Goal: Information Seeking & Learning: Check status

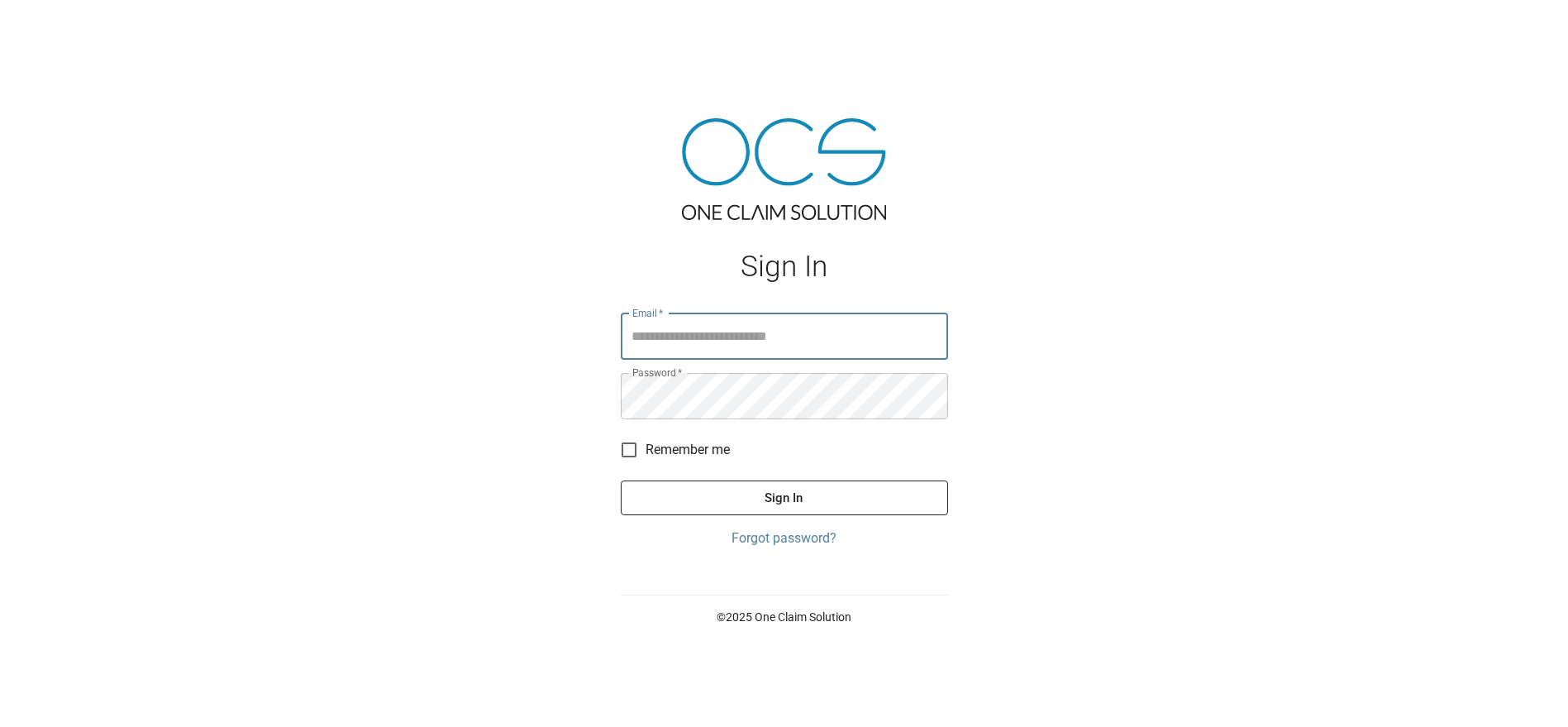
type input "**********"
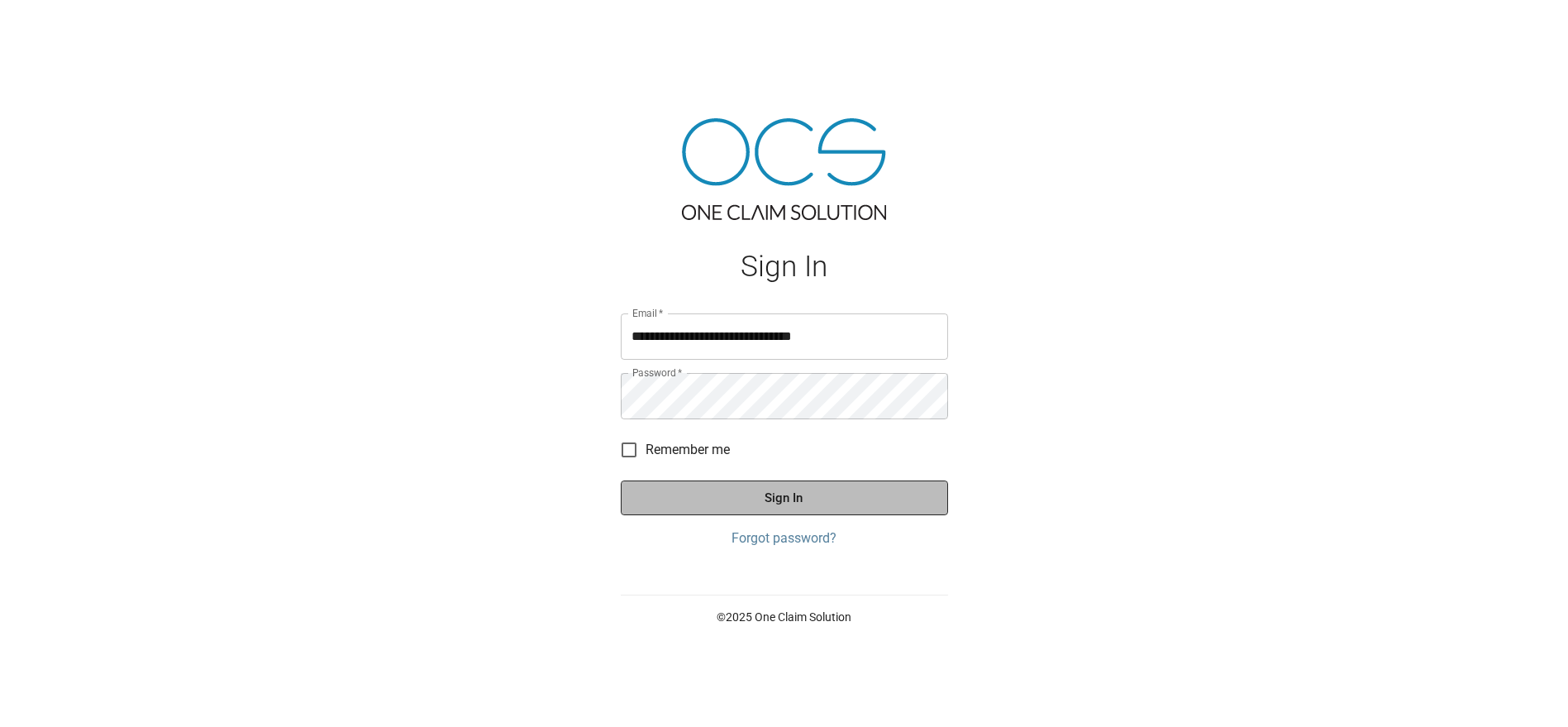
click at [756, 496] on button "Sign In" at bounding box center [784, 497] width 328 height 35
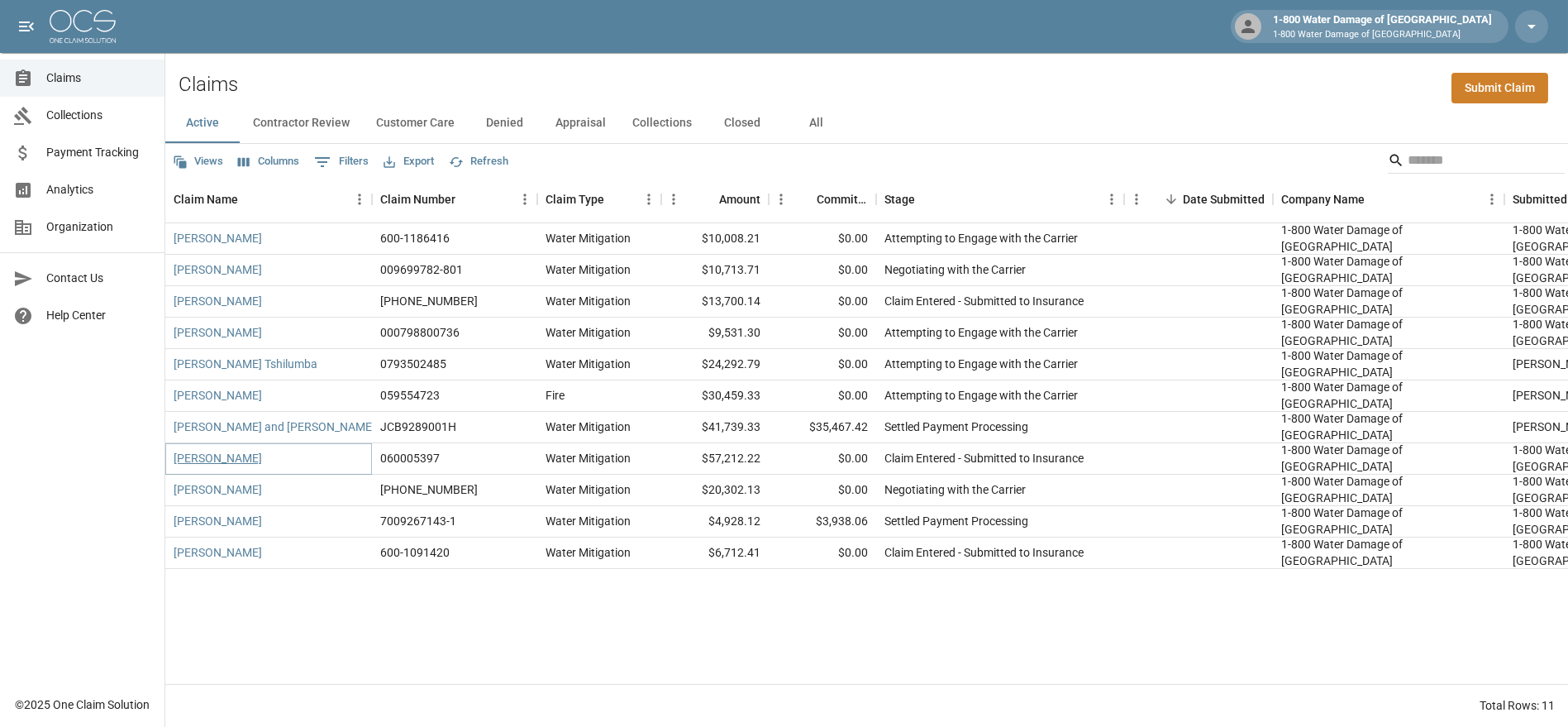
click at [193, 462] on link "[PERSON_NAME]" at bounding box center [218, 457] width 89 height 16
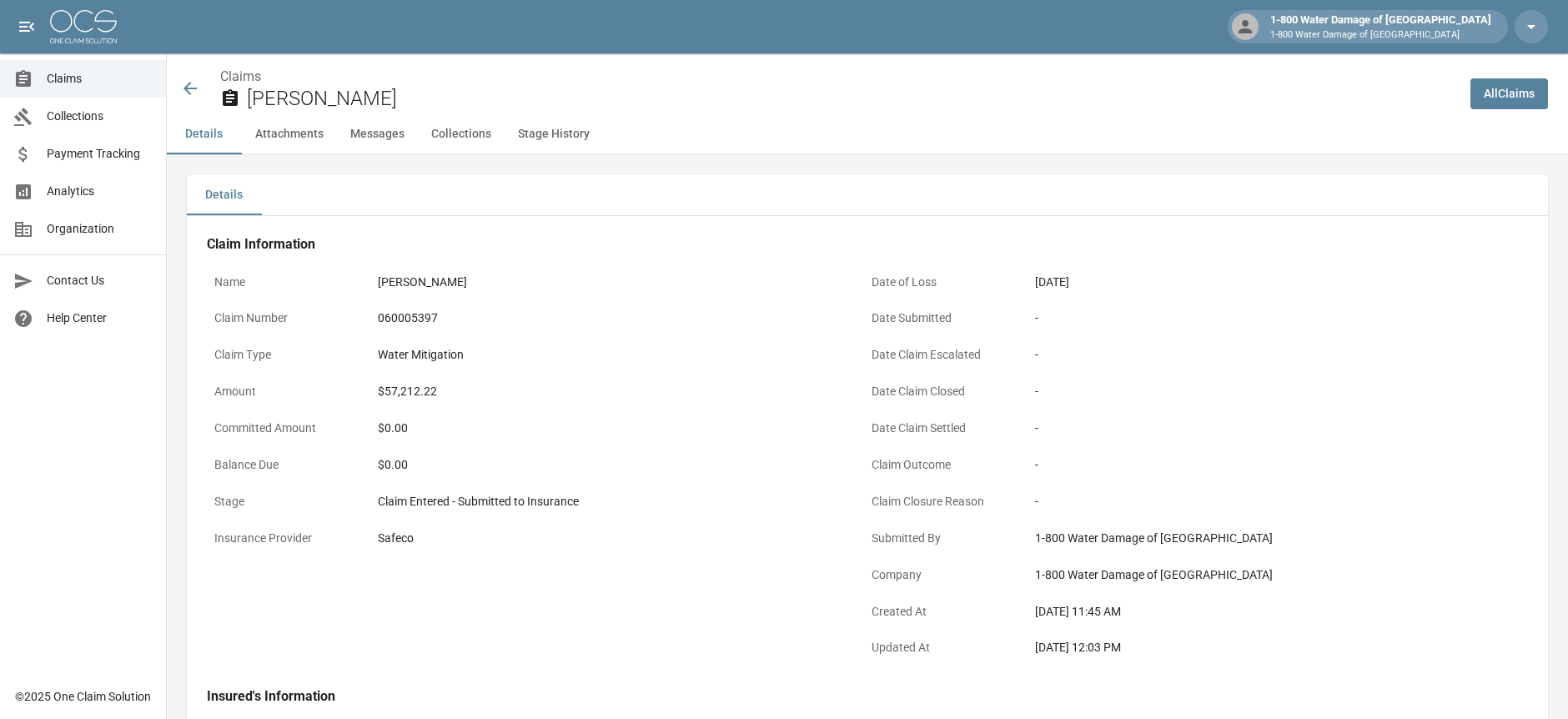
click at [190, 79] on icon at bounding box center [190, 88] width 20 height 20
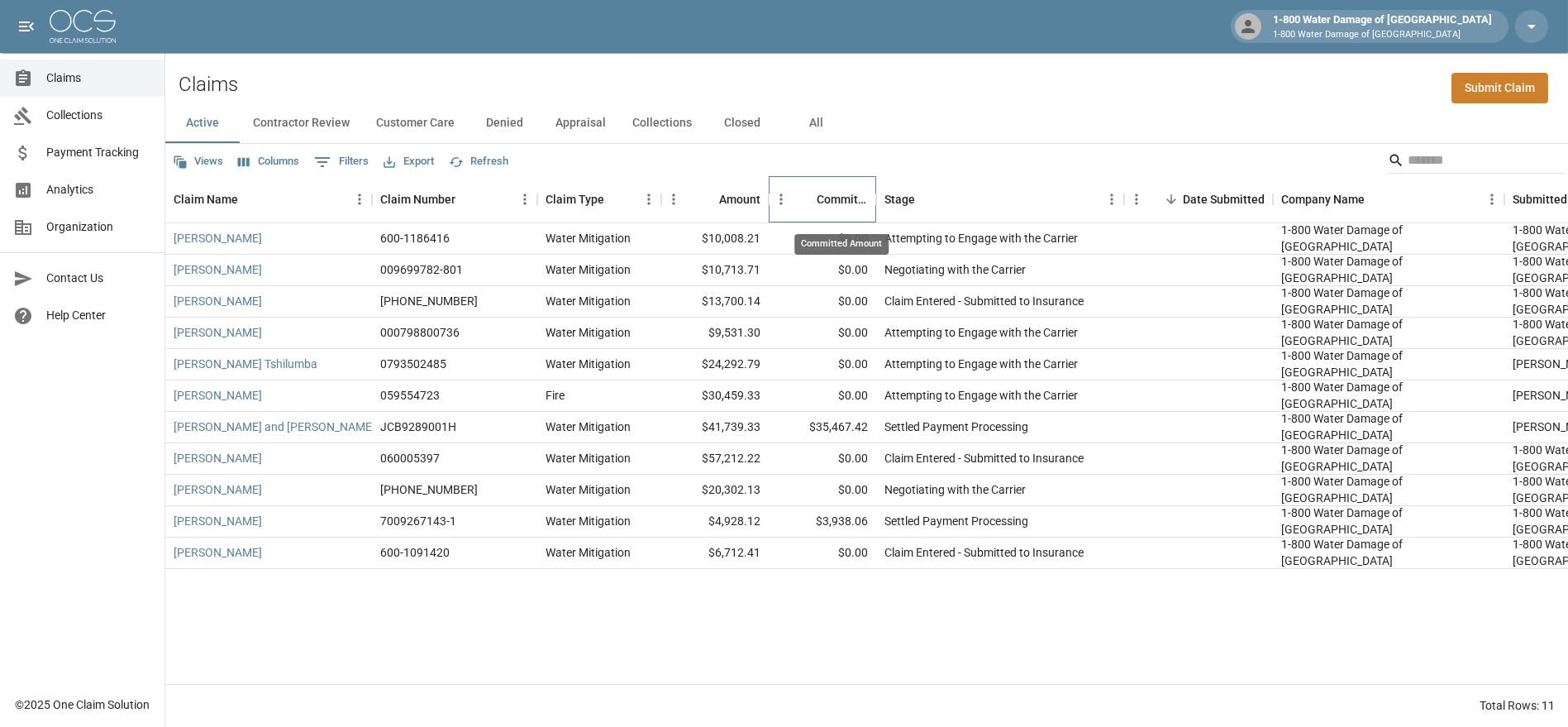
click at [841, 209] on div "Committed Amount" at bounding box center [842, 199] width 51 height 46
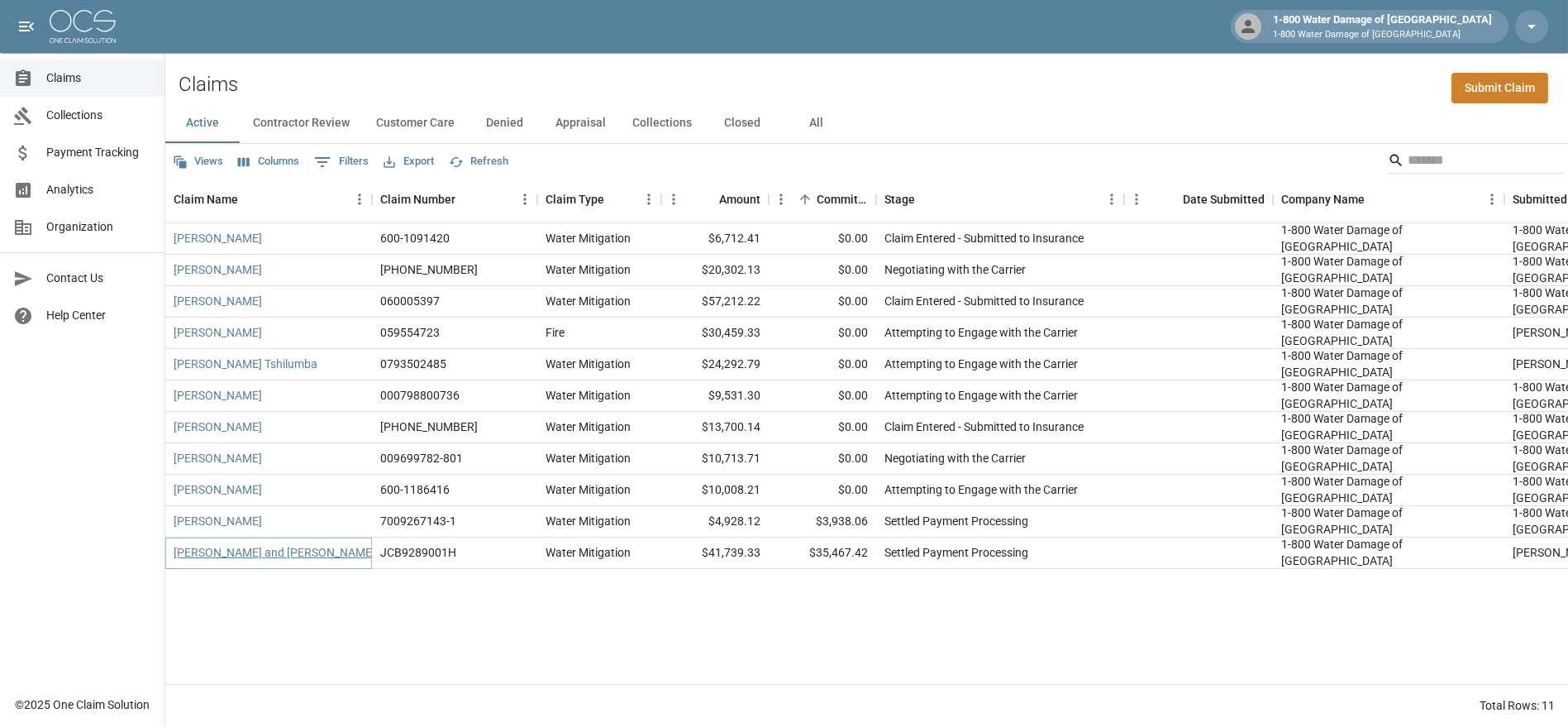
click at [243, 549] on link "[PERSON_NAME] and [PERSON_NAME]" at bounding box center [274, 552] width 202 height 16
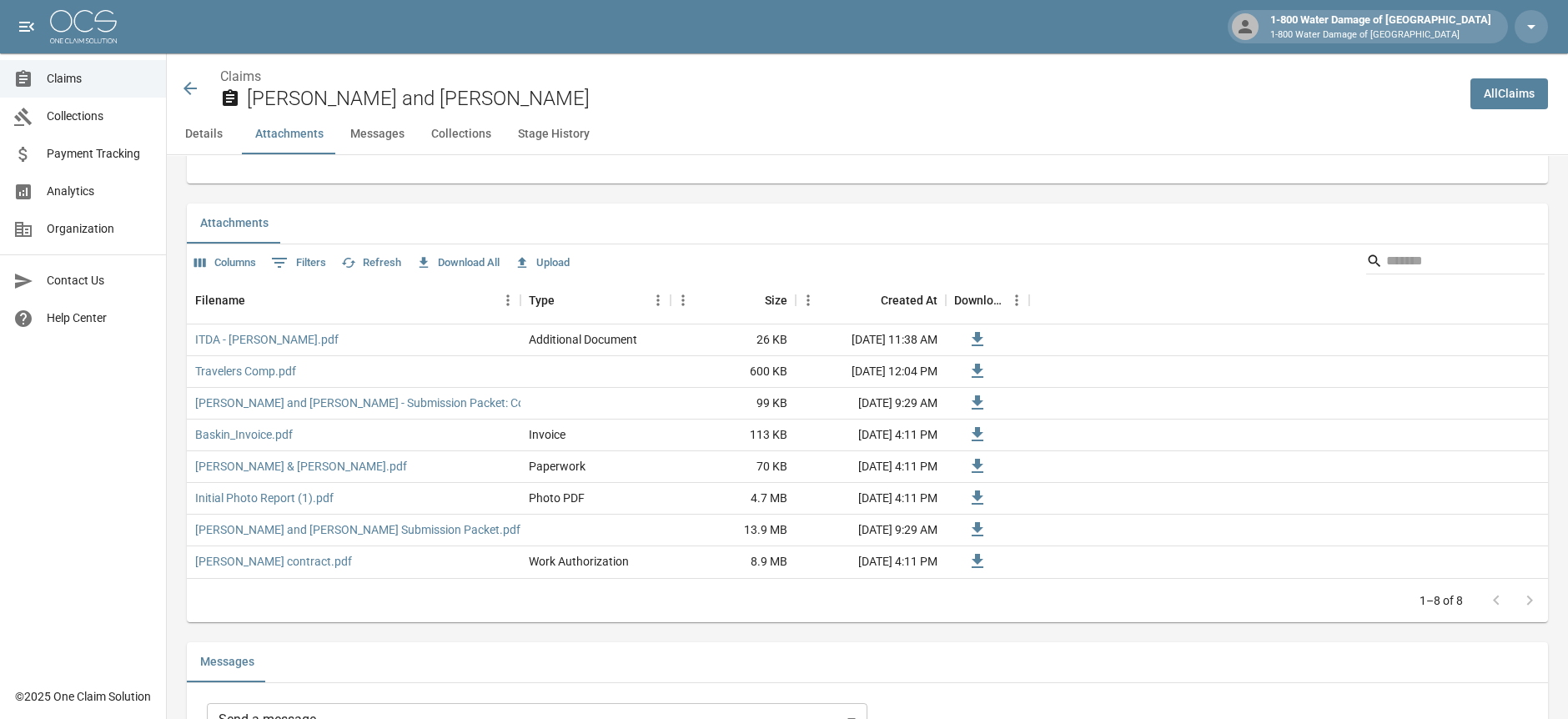
scroll to position [996, 0]
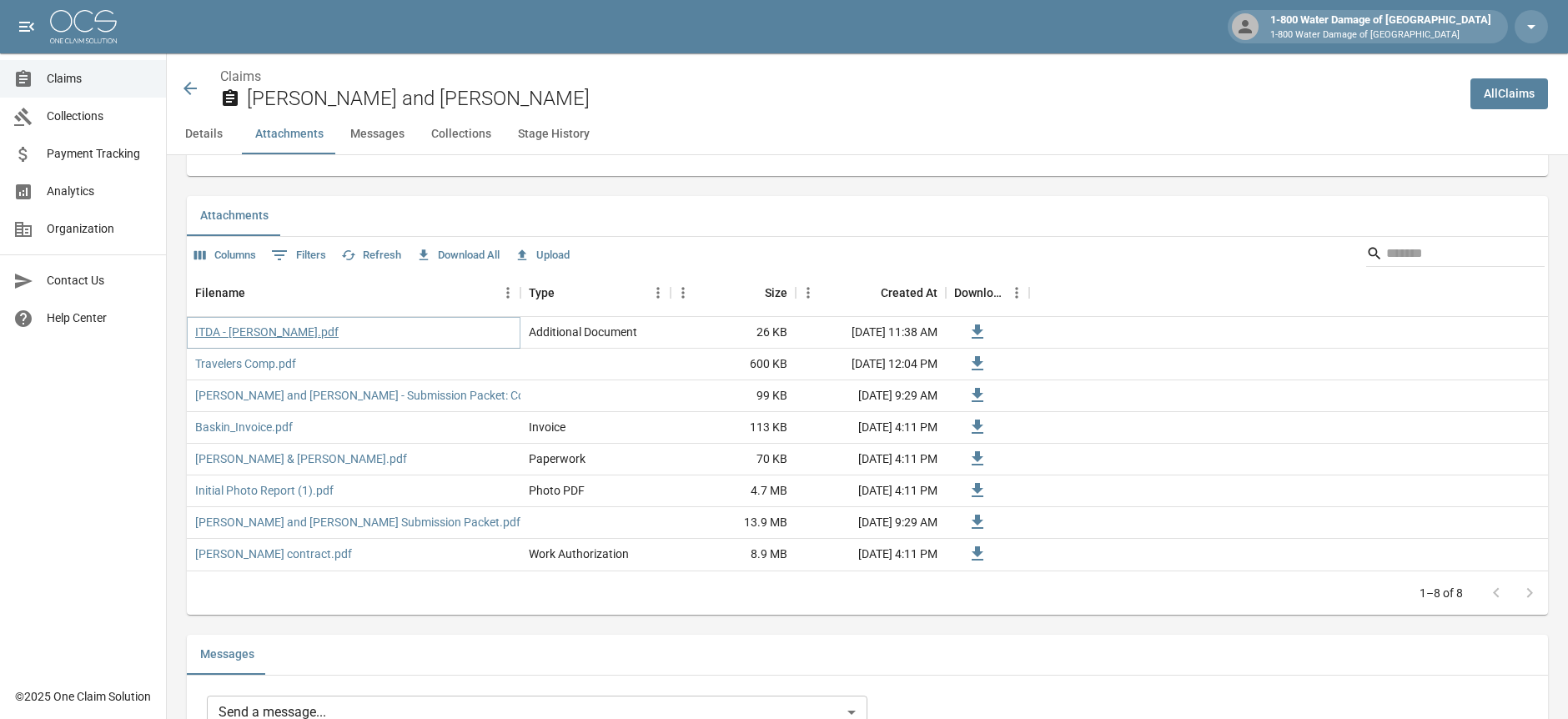
click at [231, 335] on link "ITDA - [PERSON_NAME].pdf" at bounding box center [266, 332] width 143 height 16
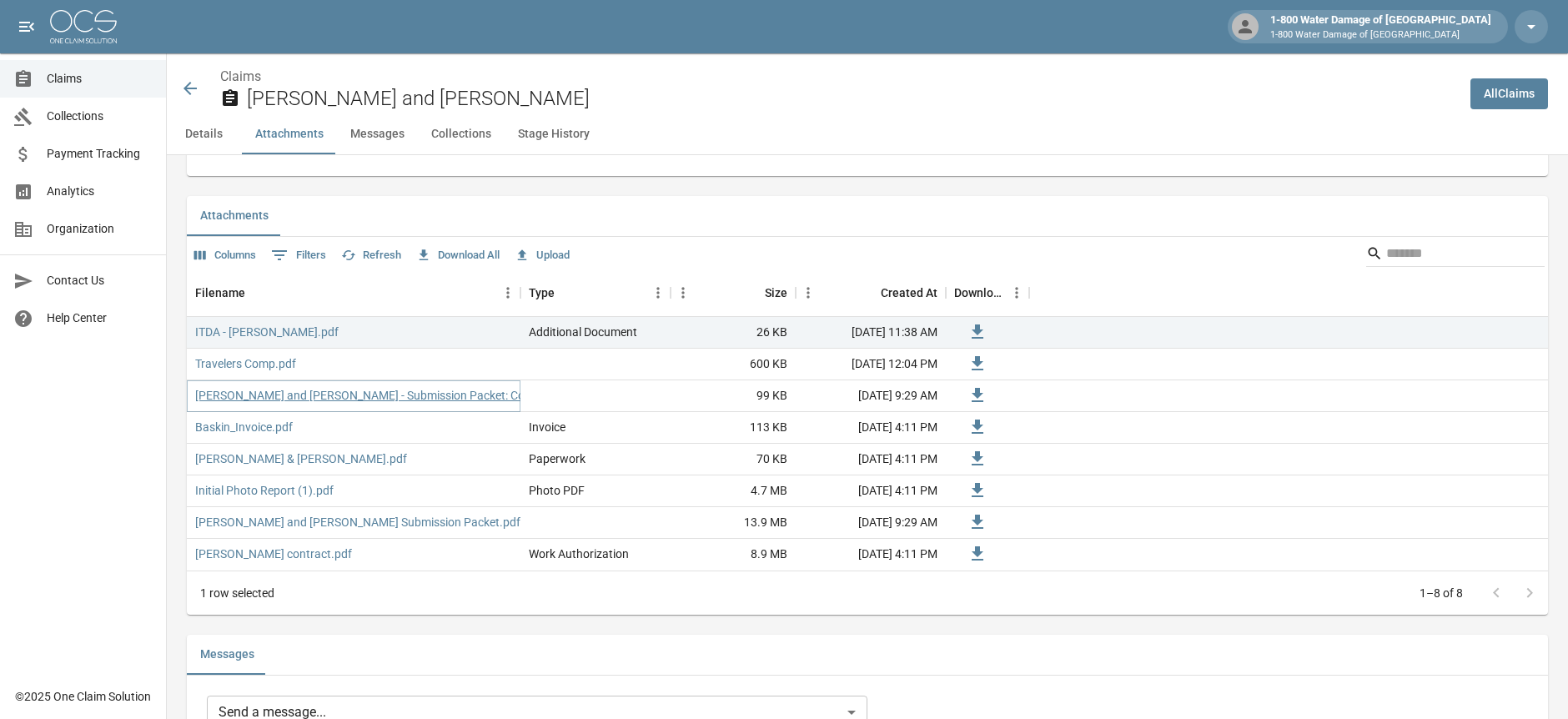
click at [306, 397] on link "[PERSON_NAME] and [PERSON_NAME] - Submission Packet: Cover Letter.pdf" at bounding box center [394, 395] width 398 height 16
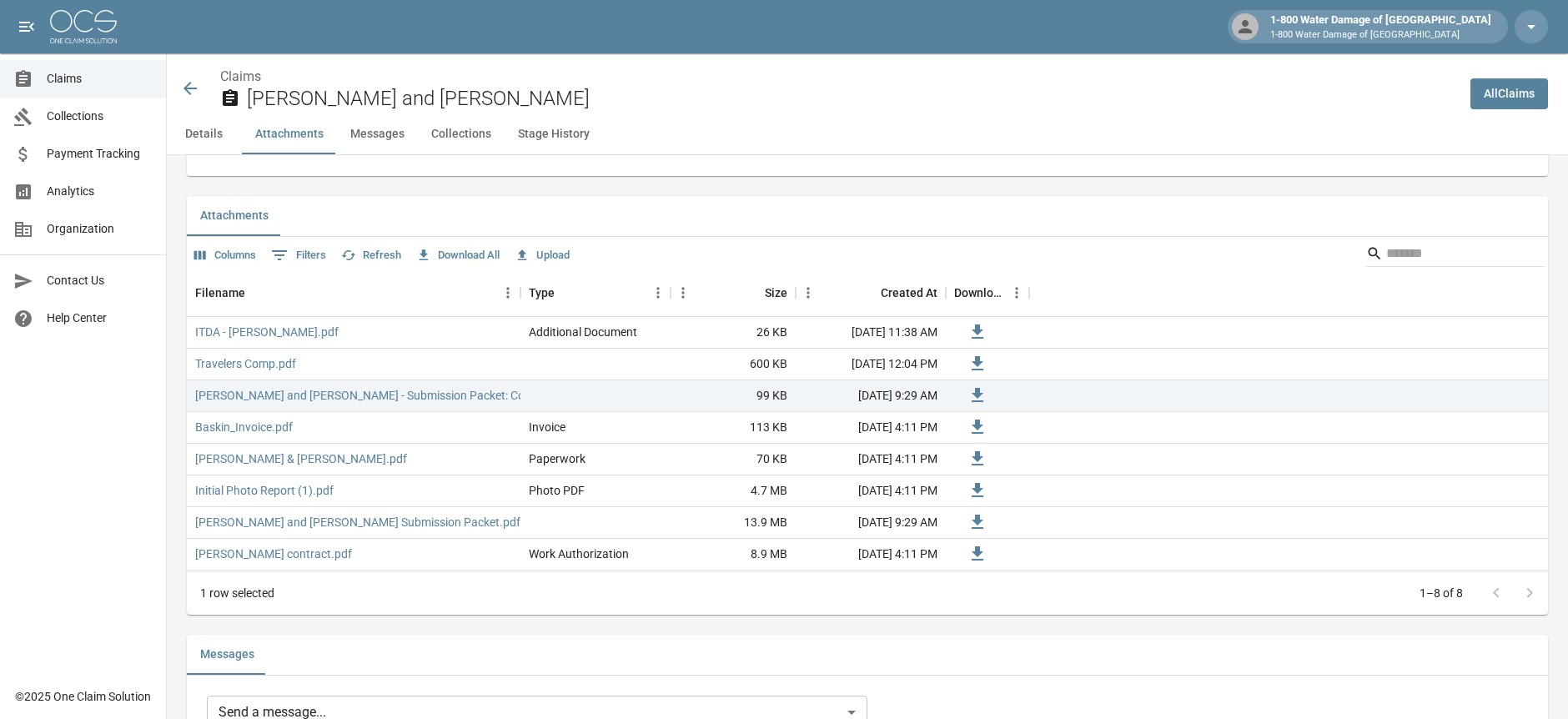
click at [67, 87] on span "Claims" at bounding box center [99, 79] width 106 height 17
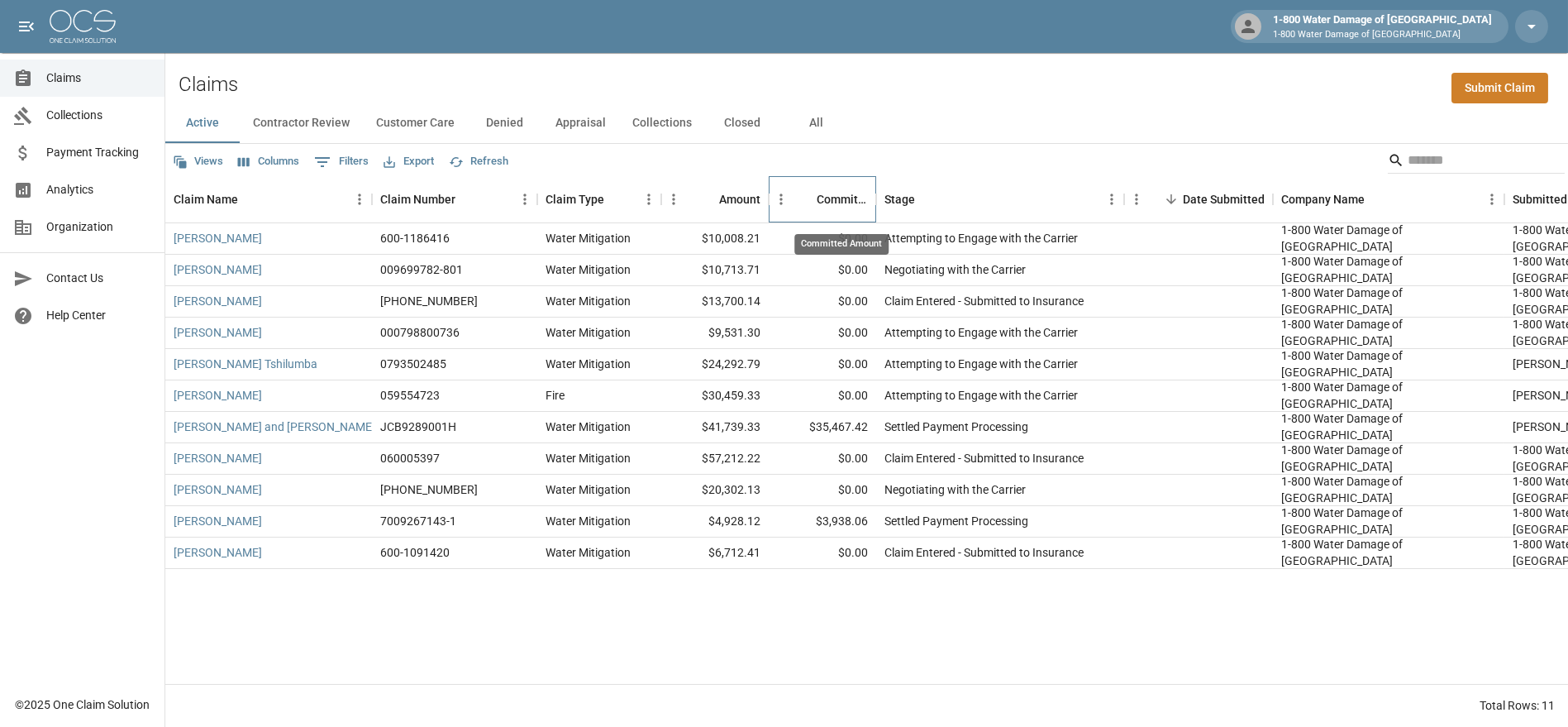
click at [833, 199] on div "Committed Amount" at bounding box center [842, 199] width 51 height 46
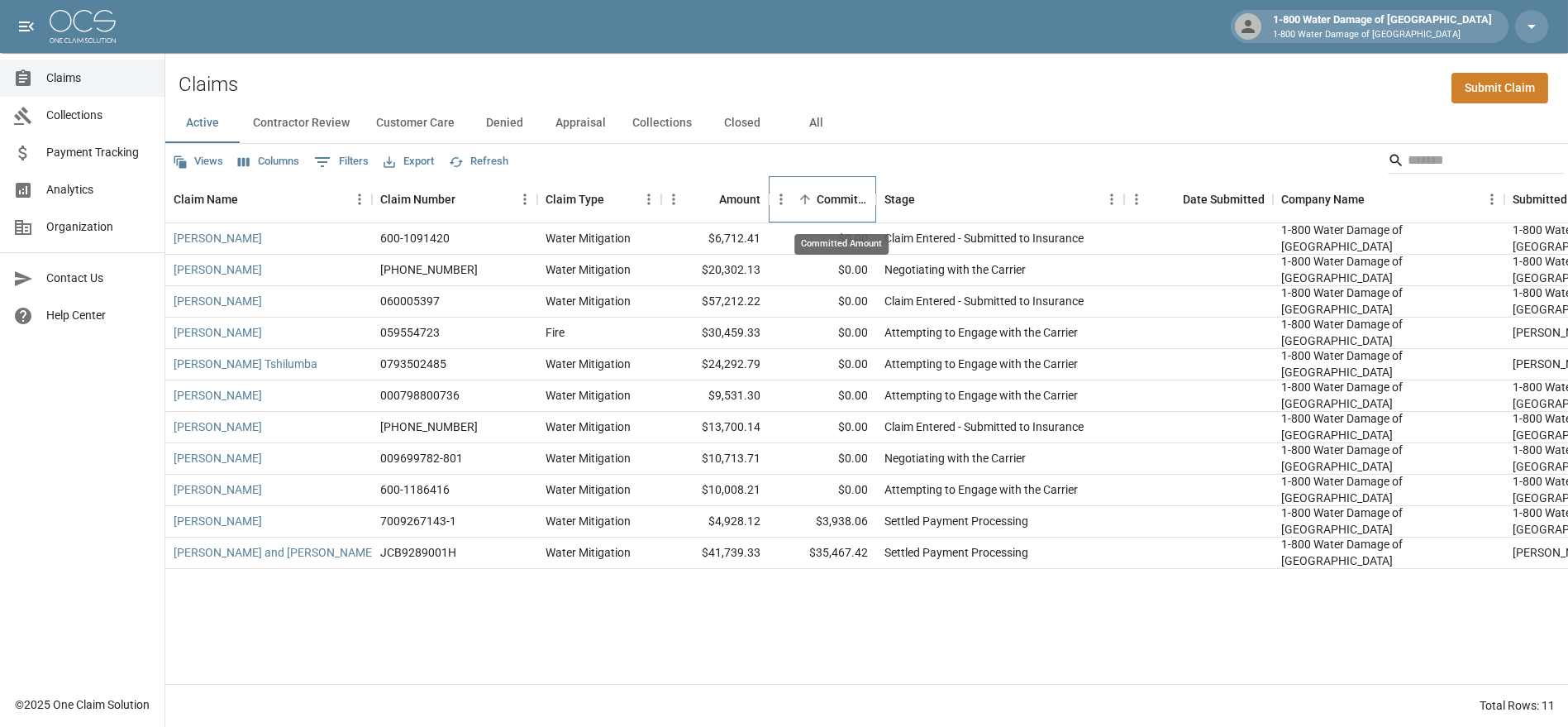
click at [833, 199] on div "Committed Amount" at bounding box center [842, 199] width 51 height 46
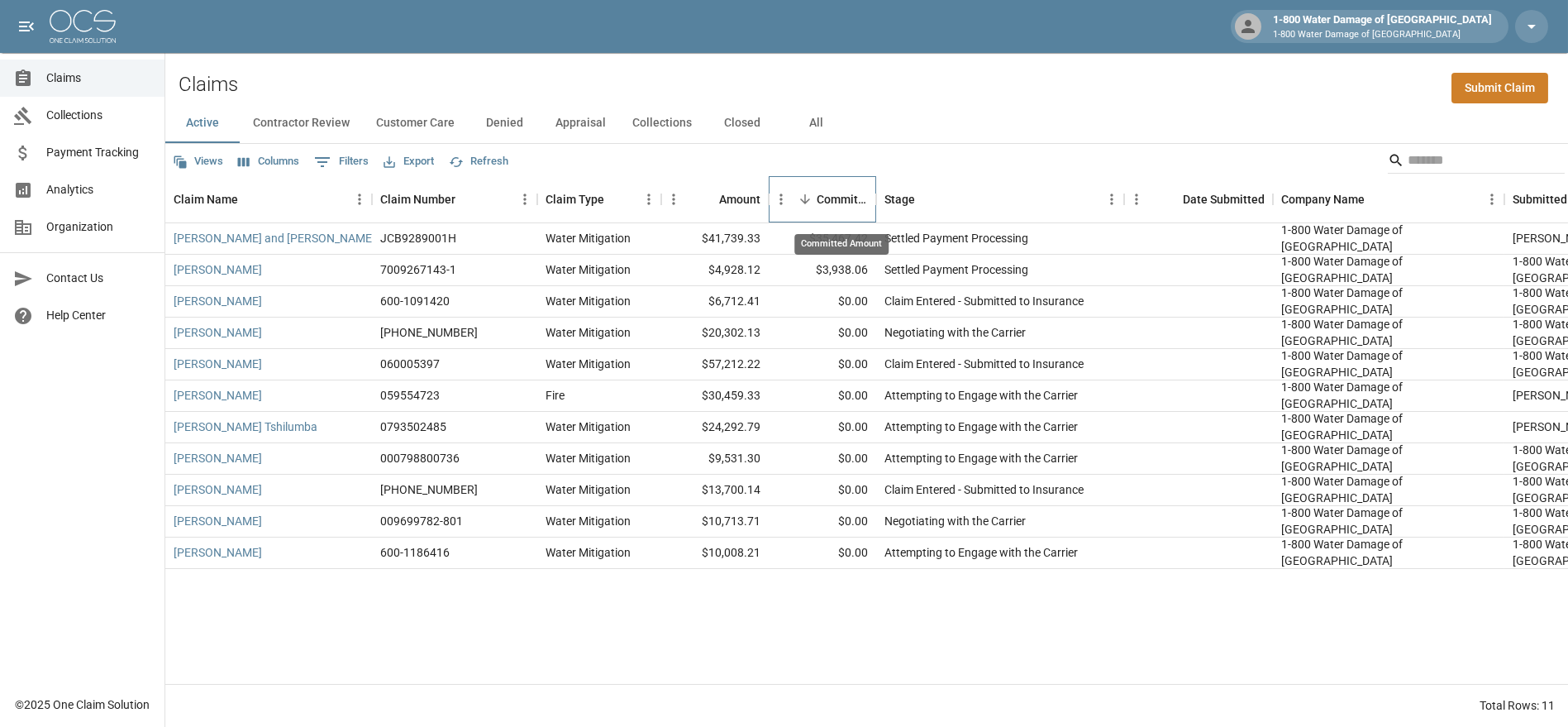
click at [833, 199] on div "Committed Amount" at bounding box center [842, 199] width 51 height 46
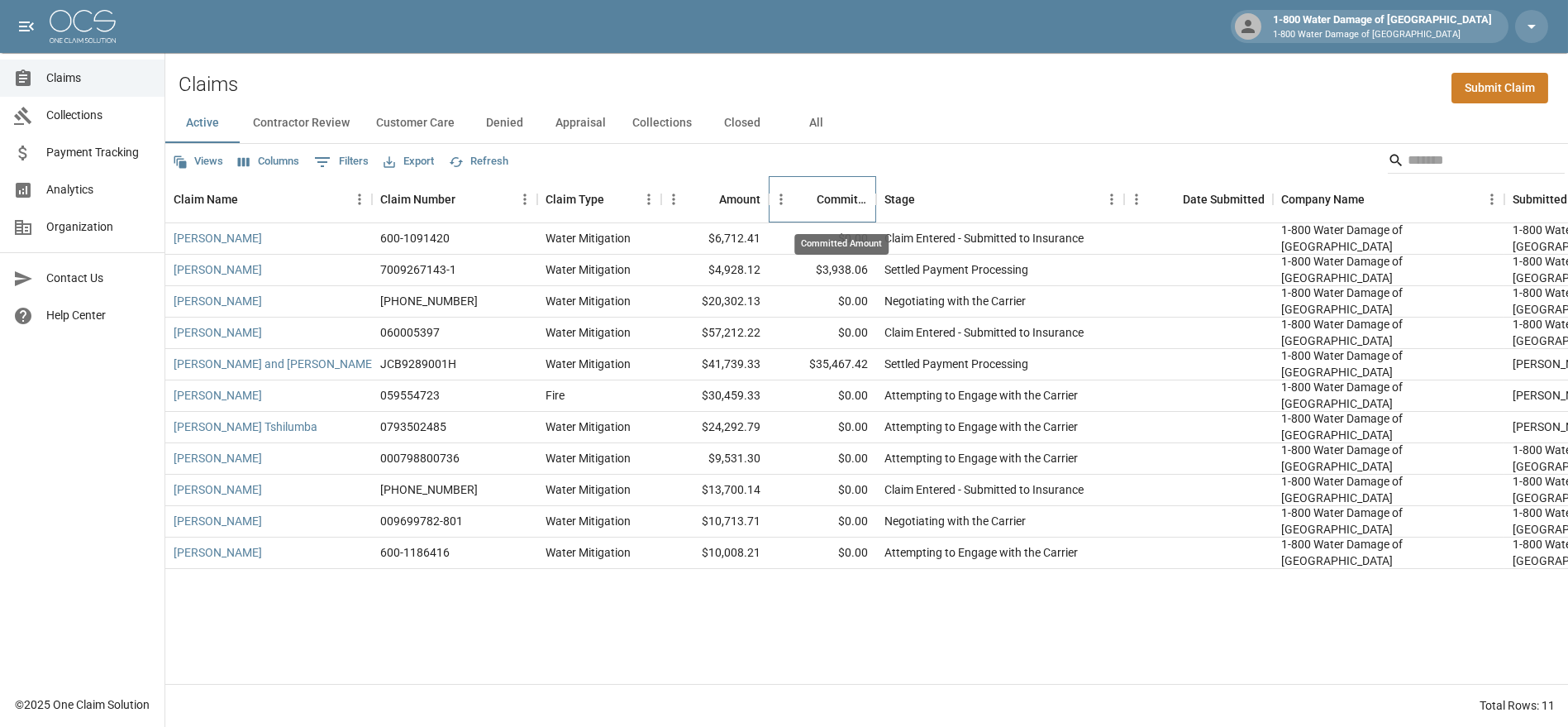
click at [833, 199] on div "Committed Amount" at bounding box center [842, 199] width 51 height 46
